Goal: Task Accomplishment & Management: Use online tool/utility

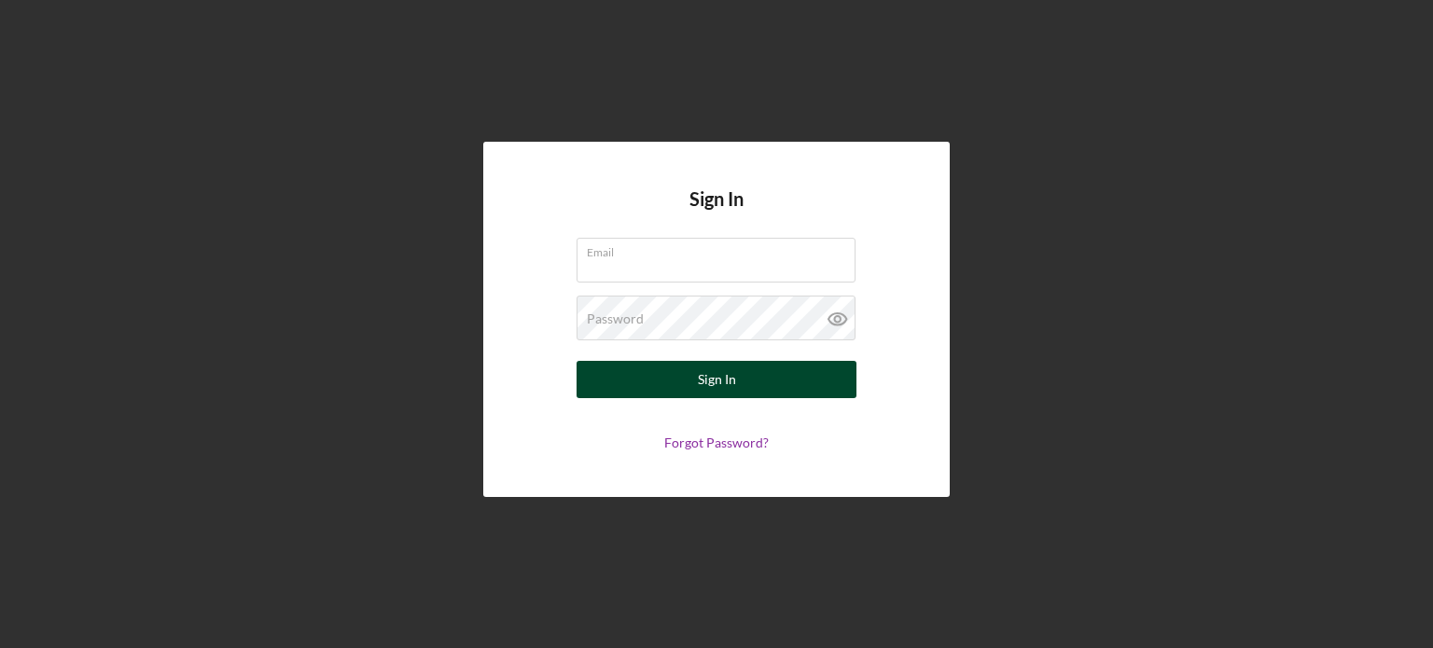
type input "[EMAIL_ADDRESS][DOMAIN_NAME]"
click at [759, 388] on button "Sign In" at bounding box center [717, 379] width 280 height 37
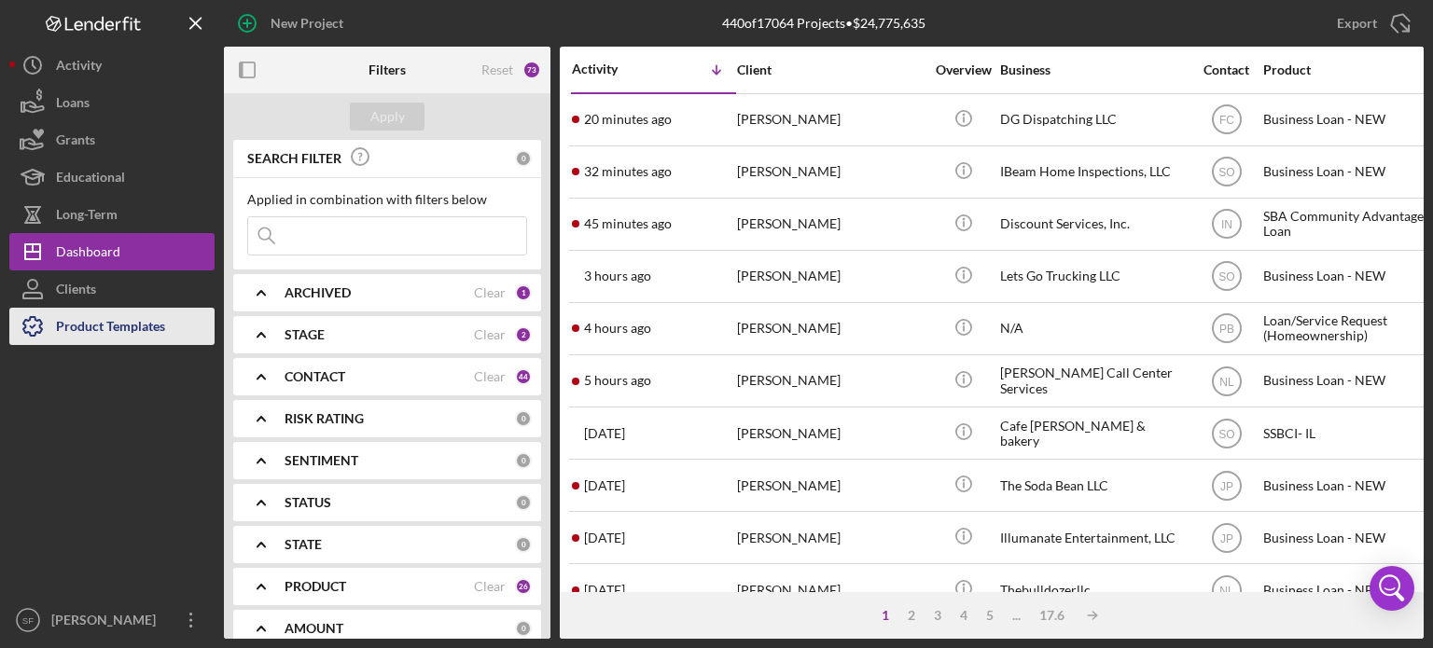
click at [112, 318] on div "Product Templates" at bounding box center [110, 329] width 109 height 42
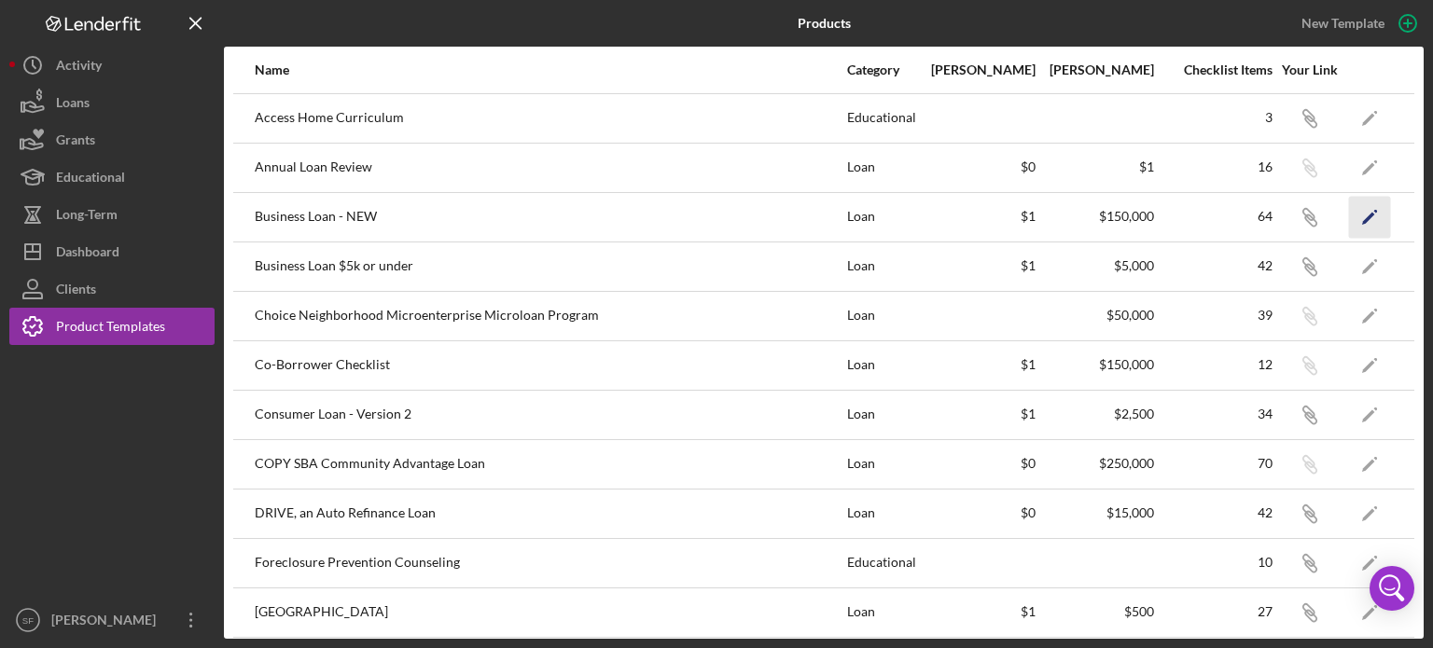
click at [1362, 204] on icon "Icon/Edit" at bounding box center [1370, 217] width 42 height 42
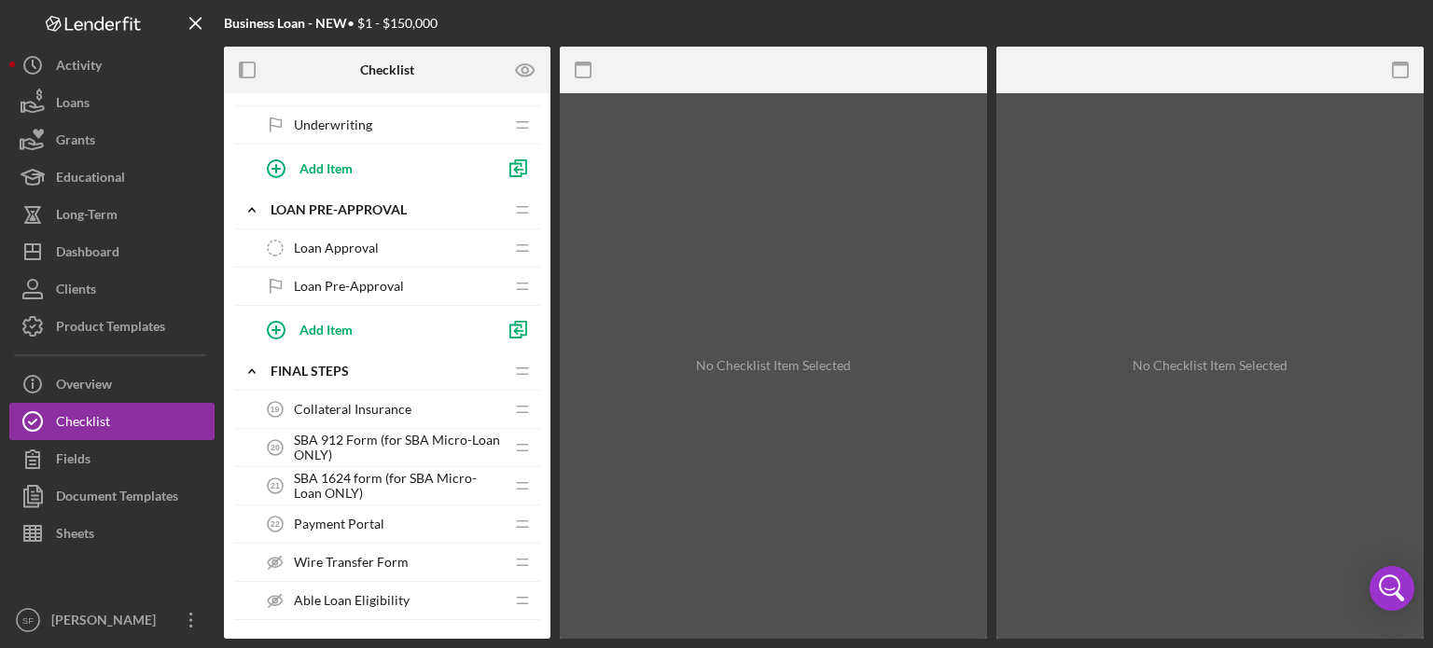
scroll to position [1866, 0]
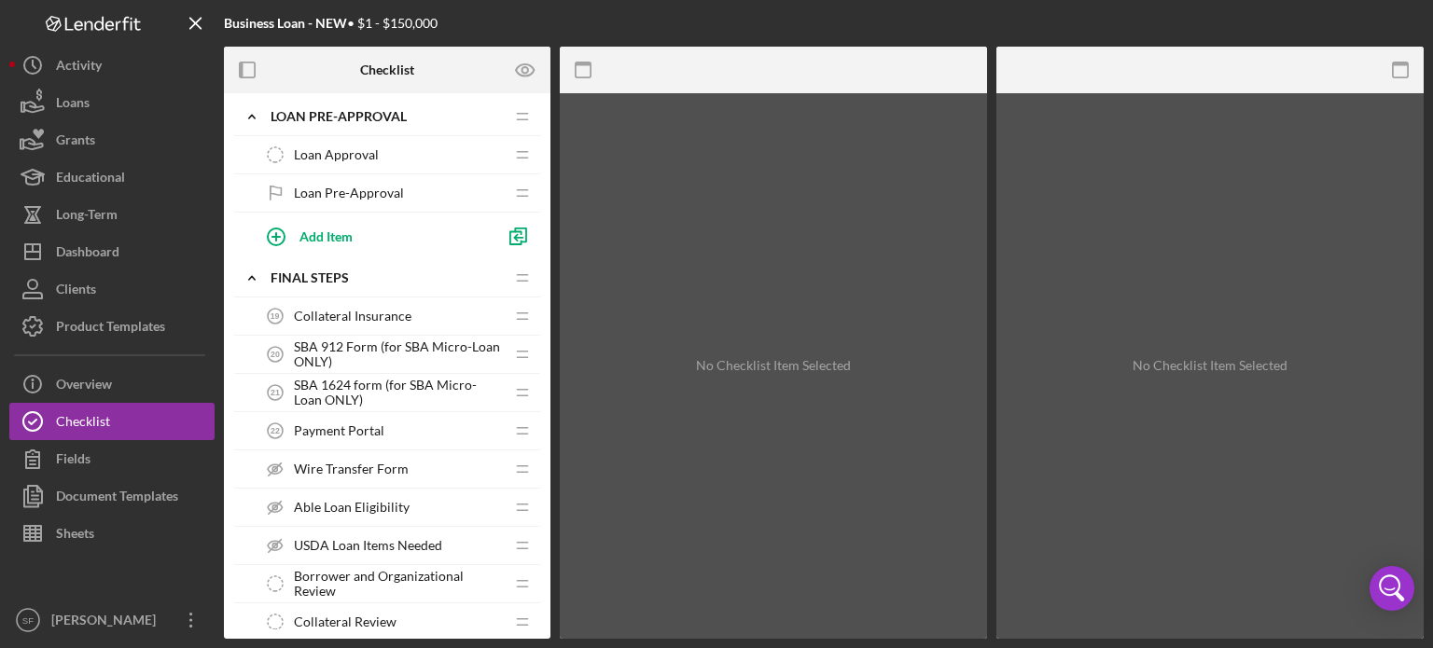
click at [306, 425] on span "Payment Portal" at bounding box center [339, 431] width 91 height 15
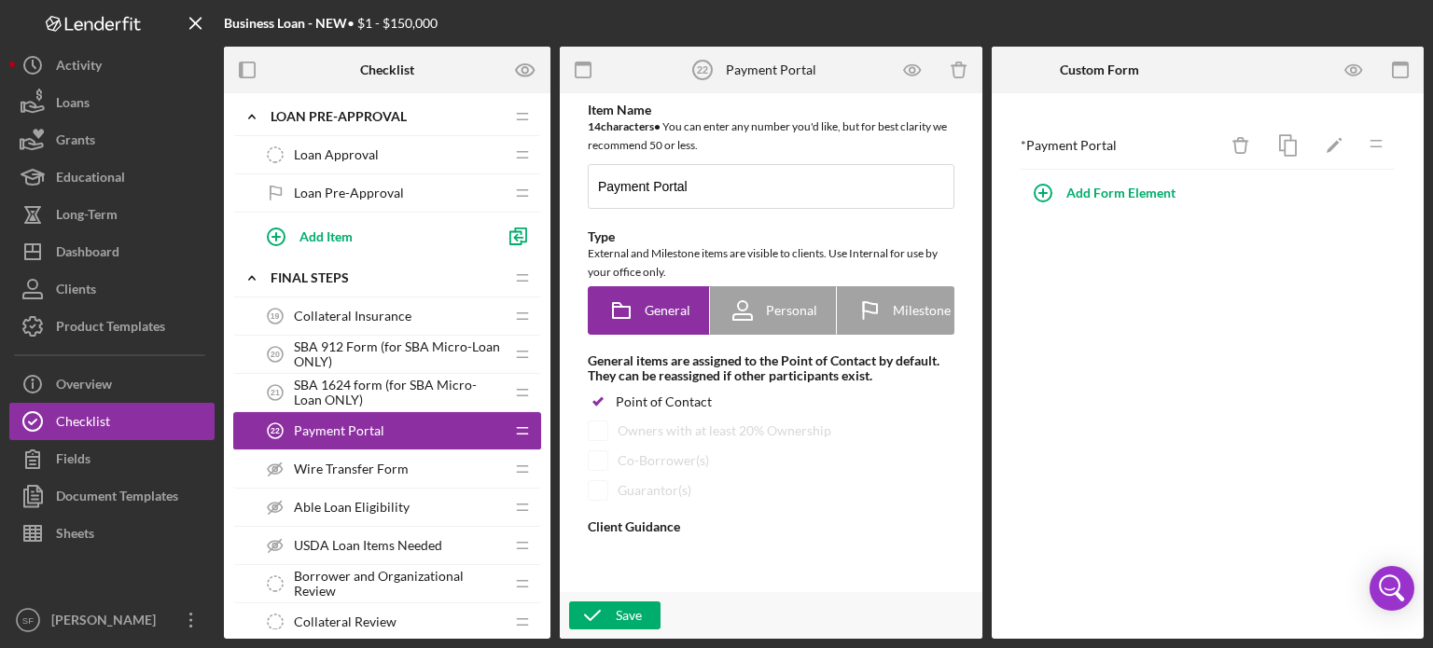
type textarea "<div> <p class="MsoNormal">[PERSON_NAME] requires all loans to be enrolled and …"
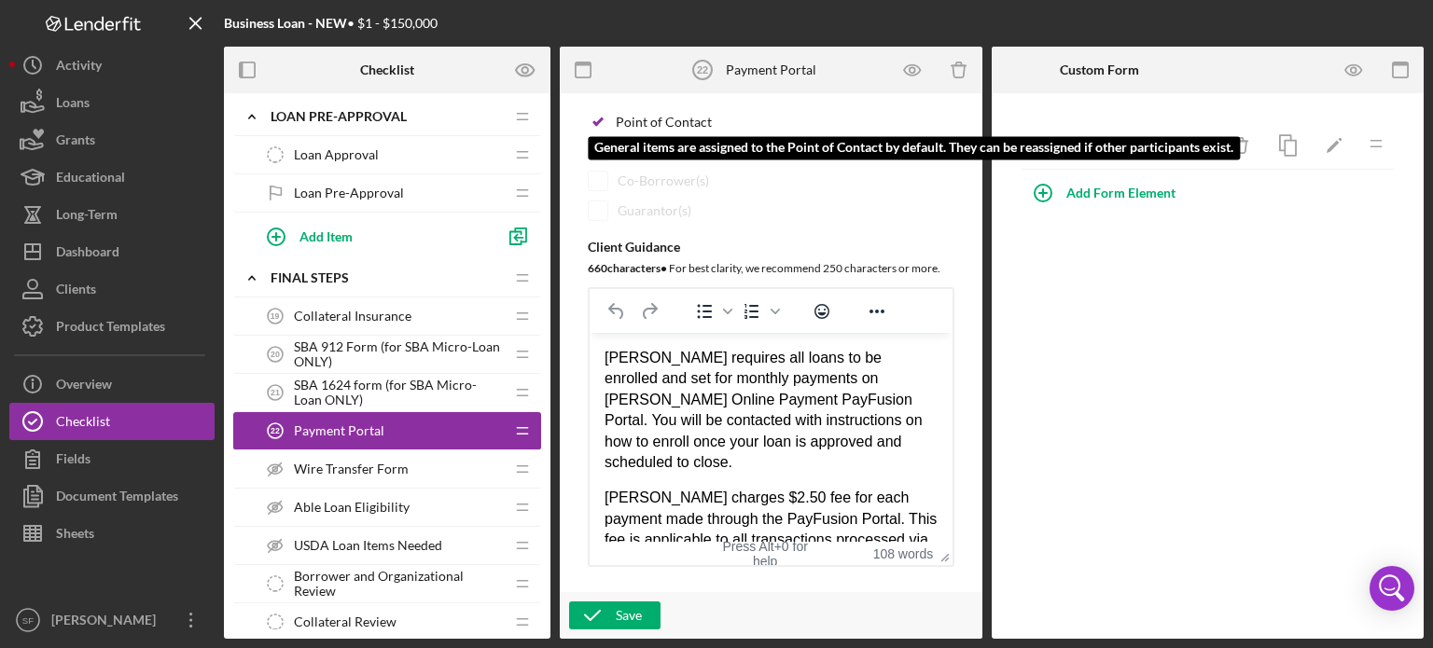
scroll to position [373, 0]
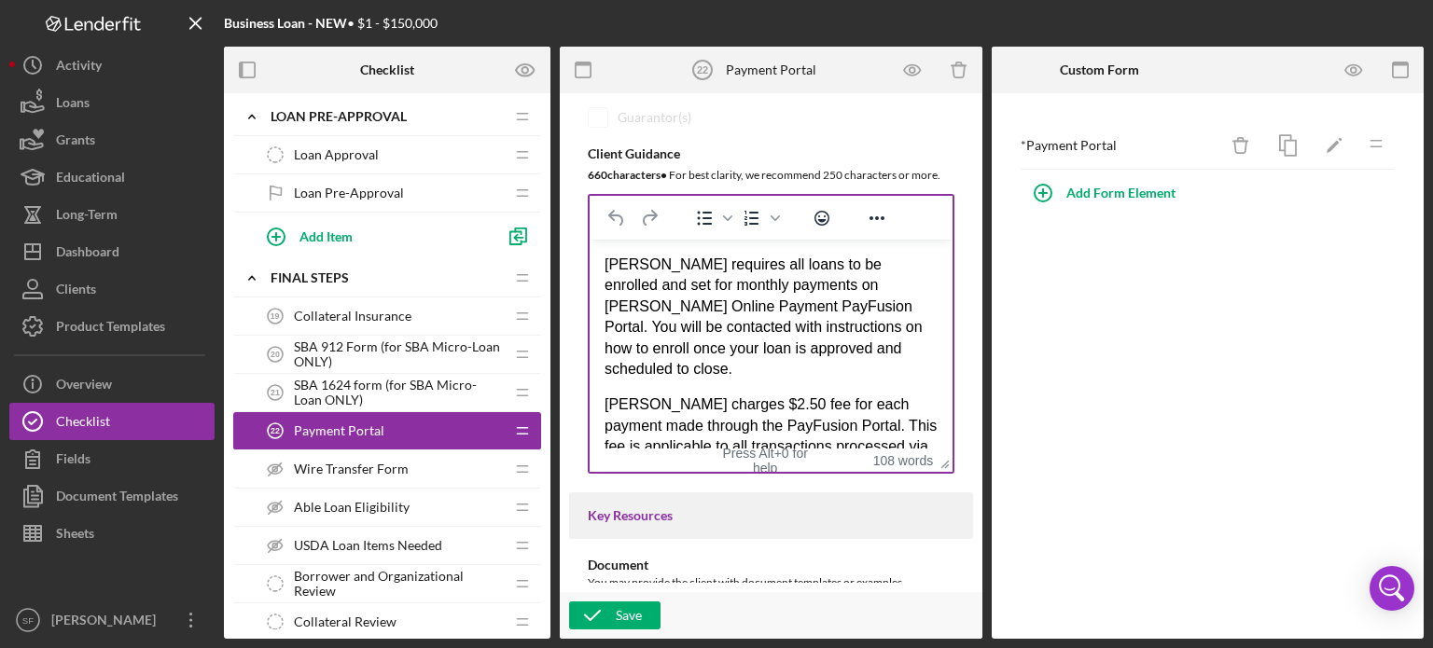
drag, startPoint x: 1540, startPoint y: 553, endPoint x: 939, endPoint y: 313, distance: 647.3
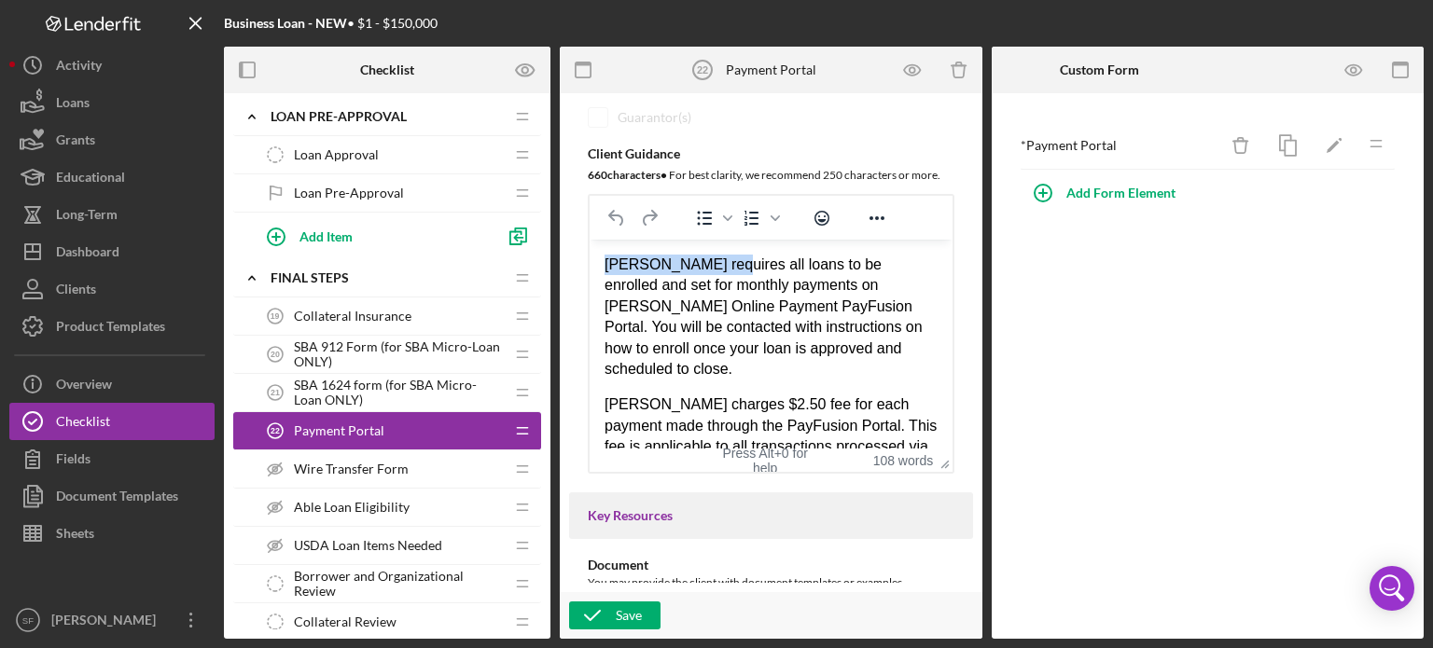
drag, startPoint x: 714, startPoint y: 260, endPoint x: 591, endPoint y: 273, distance: 123.9
click at [591, 273] on html "[PERSON_NAME] requires all loans to be enrolled and set for monthly payments on…" at bounding box center [771, 444] width 363 height 409
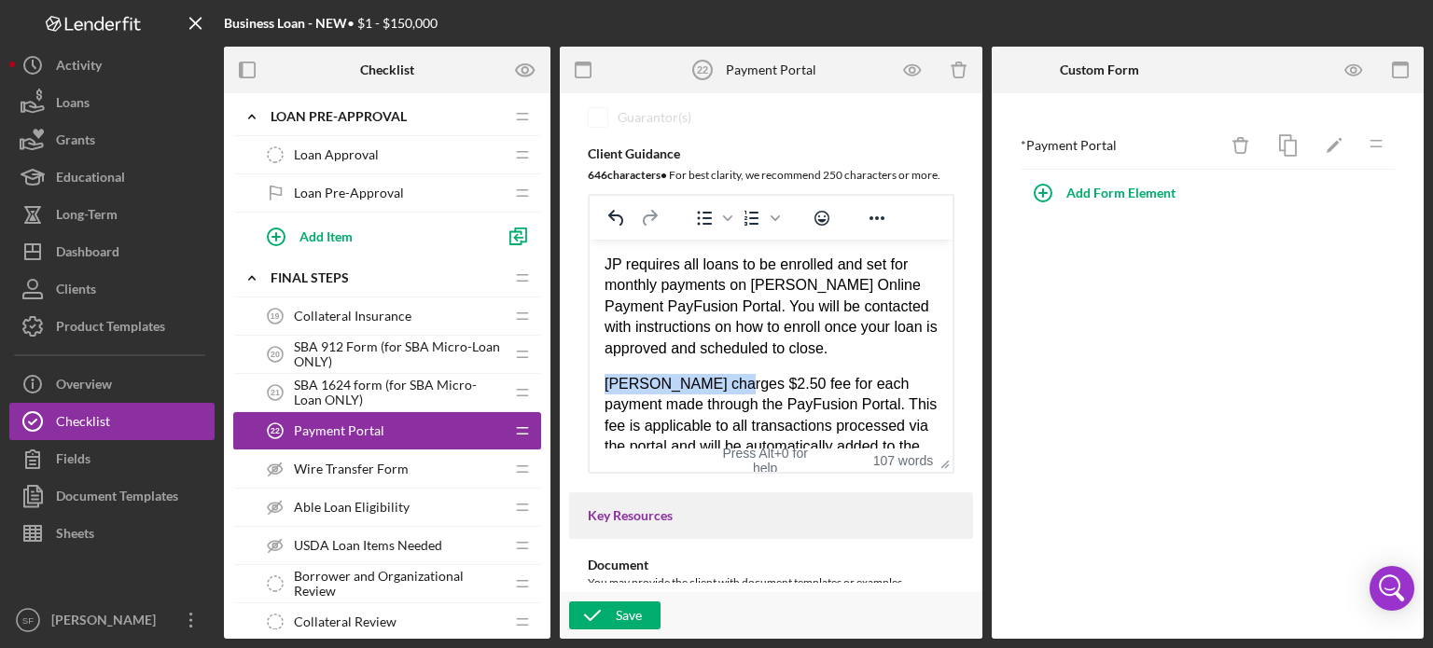
drag, startPoint x: 712, startPoint y: 407, endPoint x: 554, endPoint y: 406, distance: 157.7
click at [590, 406] on html "JP requires all loans to be enrolled and set for monthly payments on [PERSON_NA…" at bounding box center [771, 434] width 363 height 388
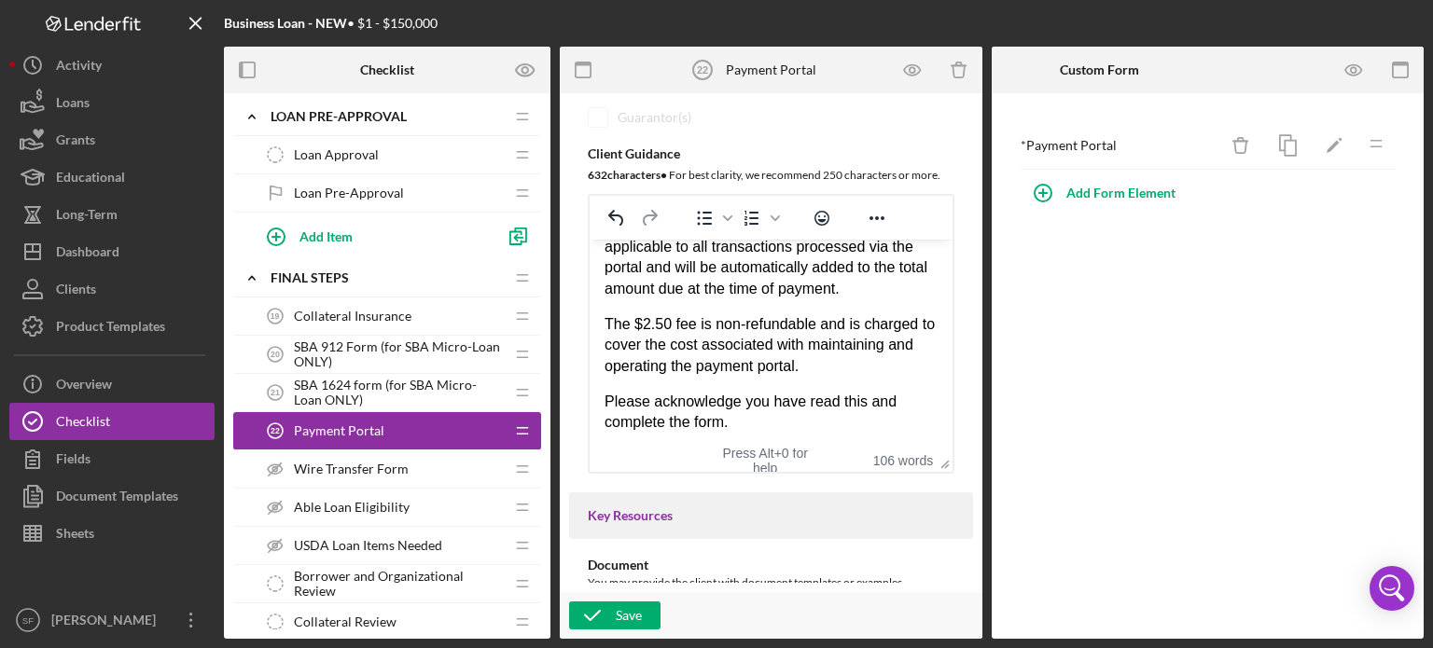
scroll to position [0, 0]
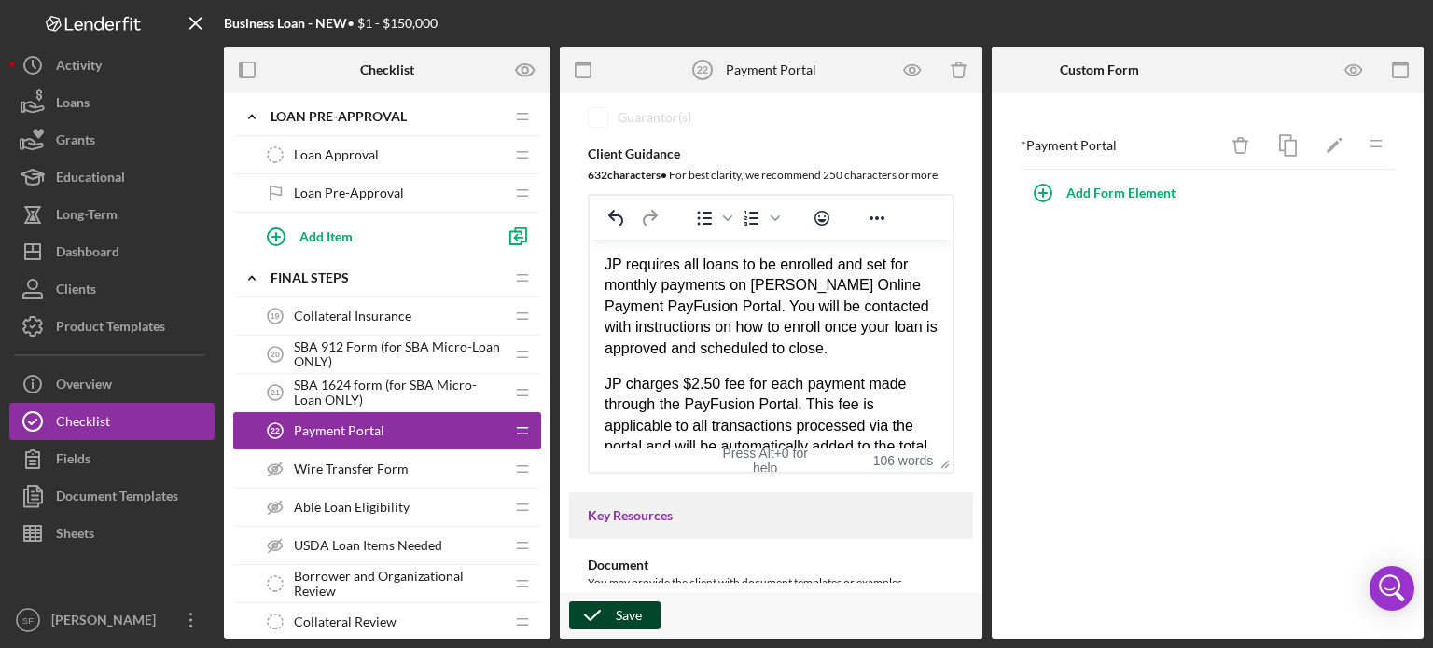
click at [603, 611] on icon "button" at bounding box center [592, 615] width 47 height 47
